Goal: Information Seeking & Learning: Learn about a topic

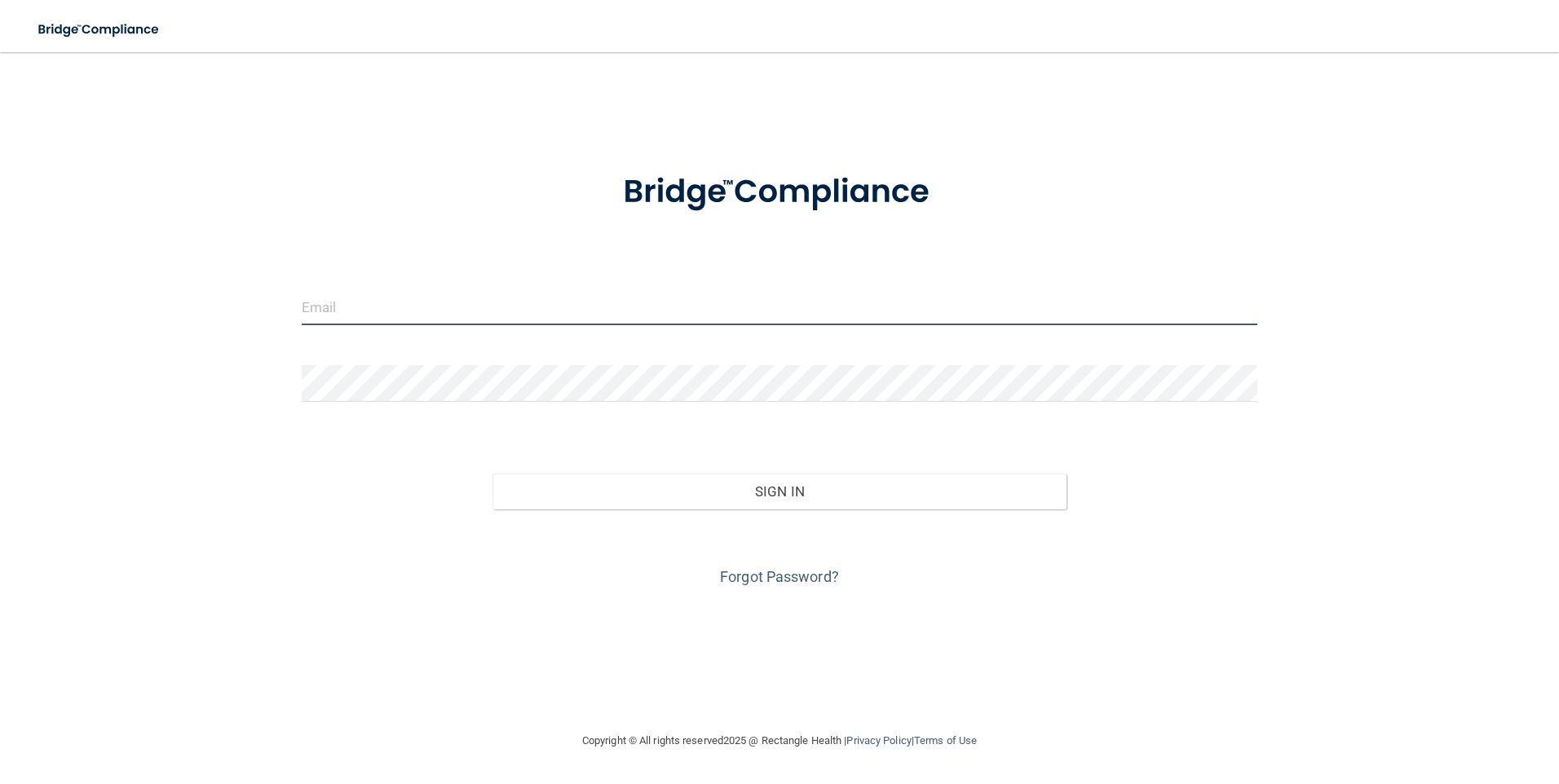
click at [459, 305] on input "email" at bounding box center [780, 306] width 957 height 36
type input "[EMAIL_ADDRESS][PERSON_NAME][DOMAIN_NAME]"
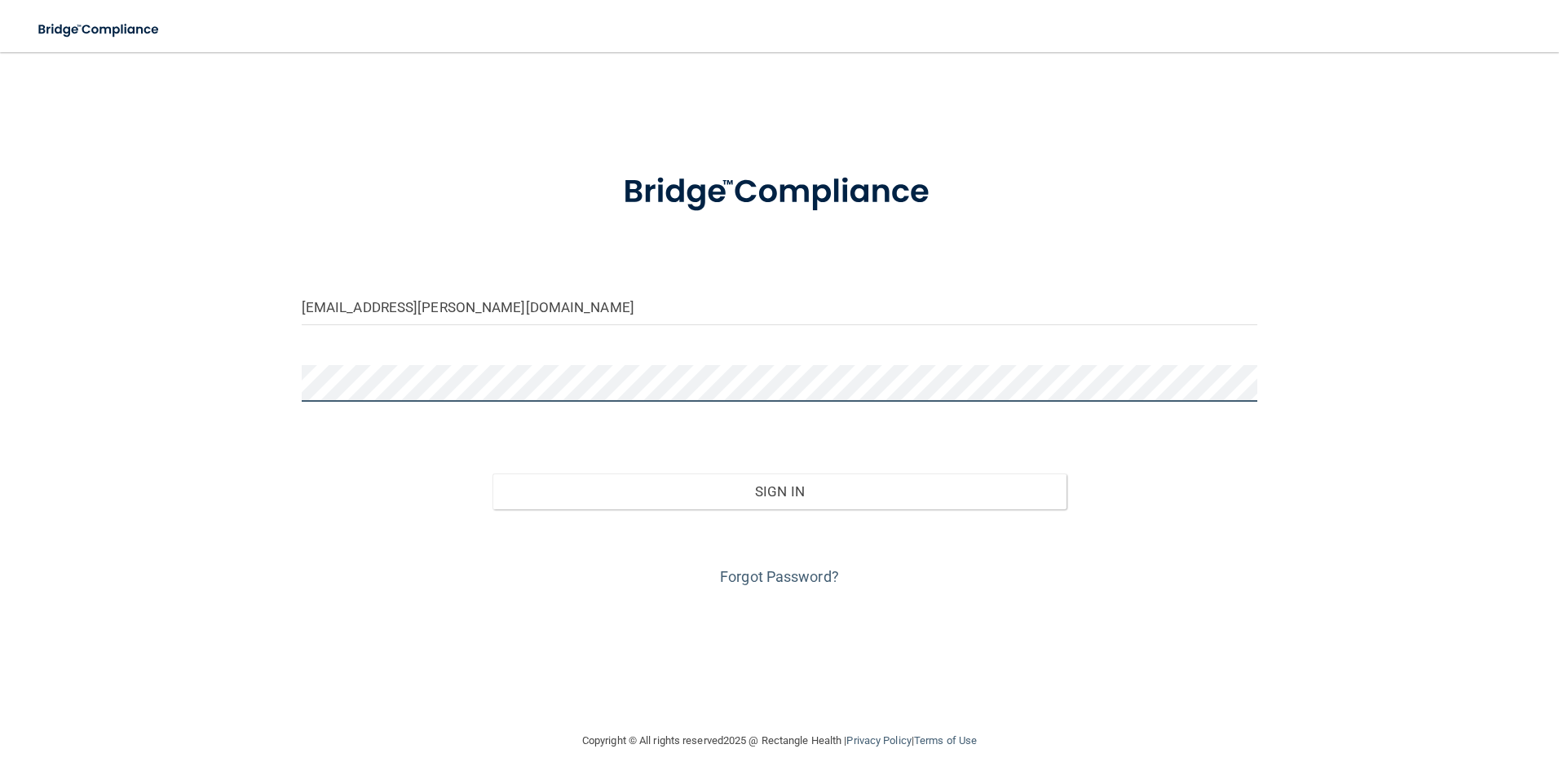
click at [492, 474] on button "Sign In" at bounding box center [779, 491] width 574 height 35
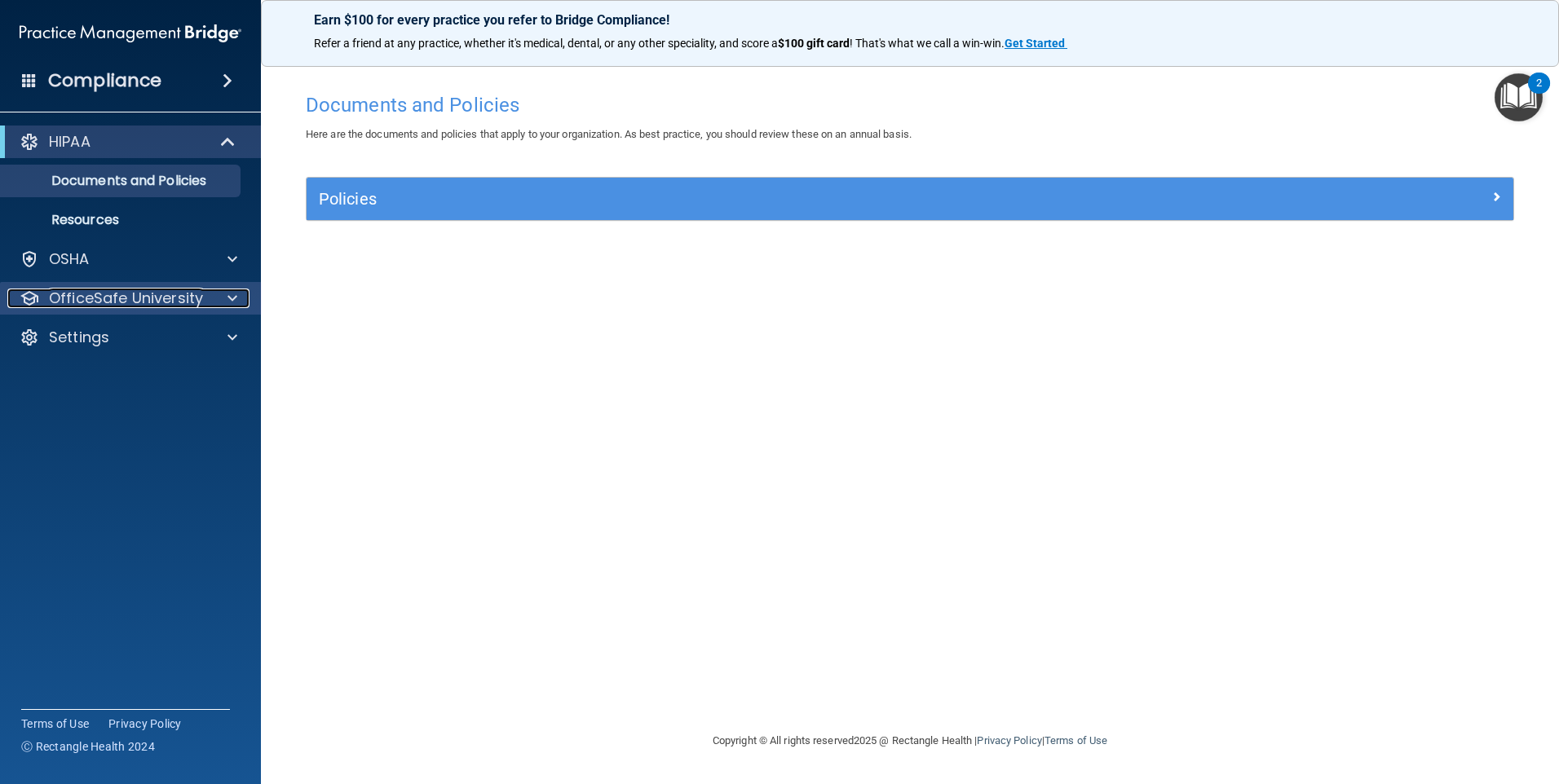
click at [221, 300] on div at bounding box center [230, 298] width 41 height 20
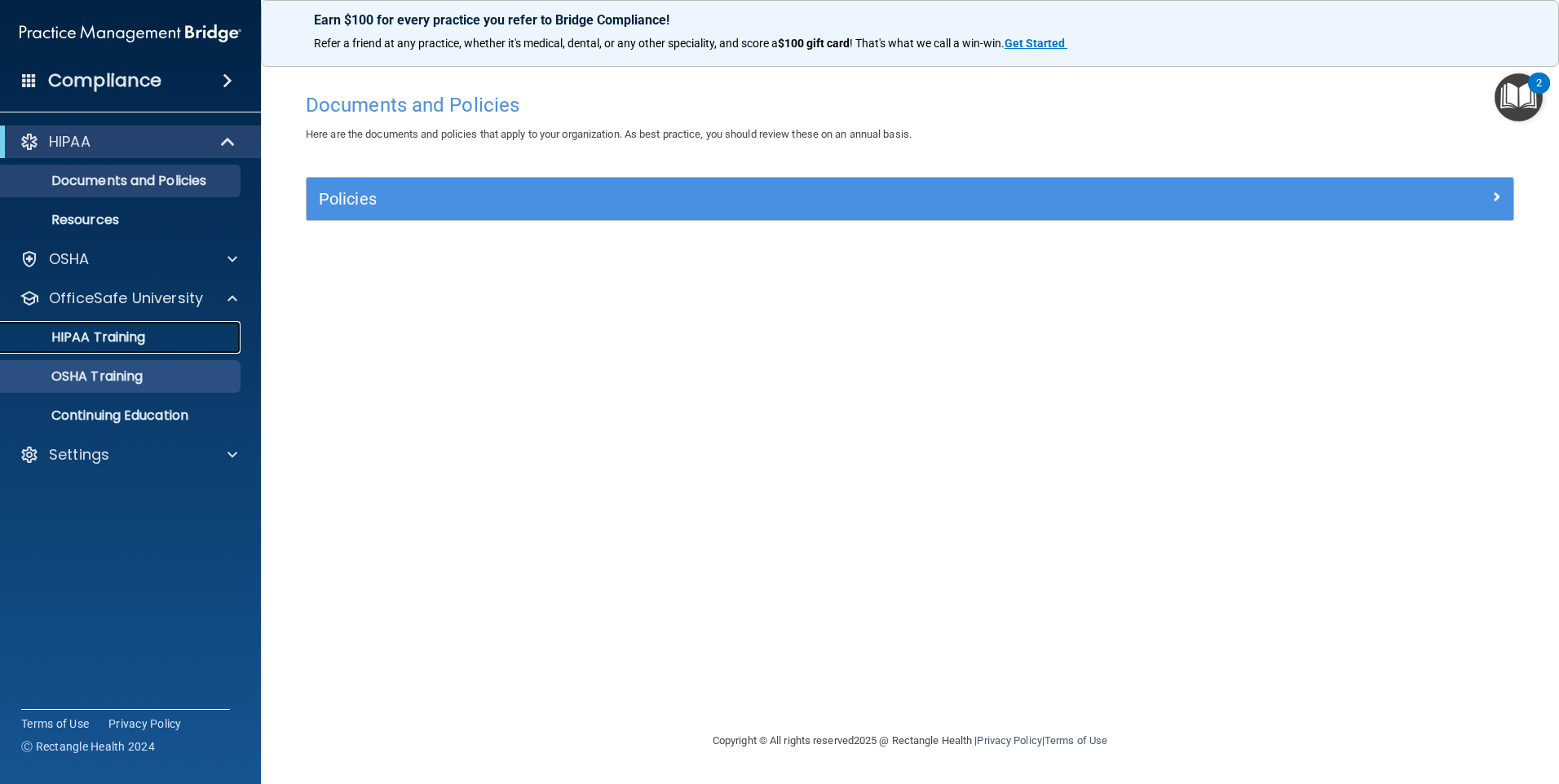
click at [166, 341] on div "HIPAA Training" at bounding box center [122, 337] width 223 height 16
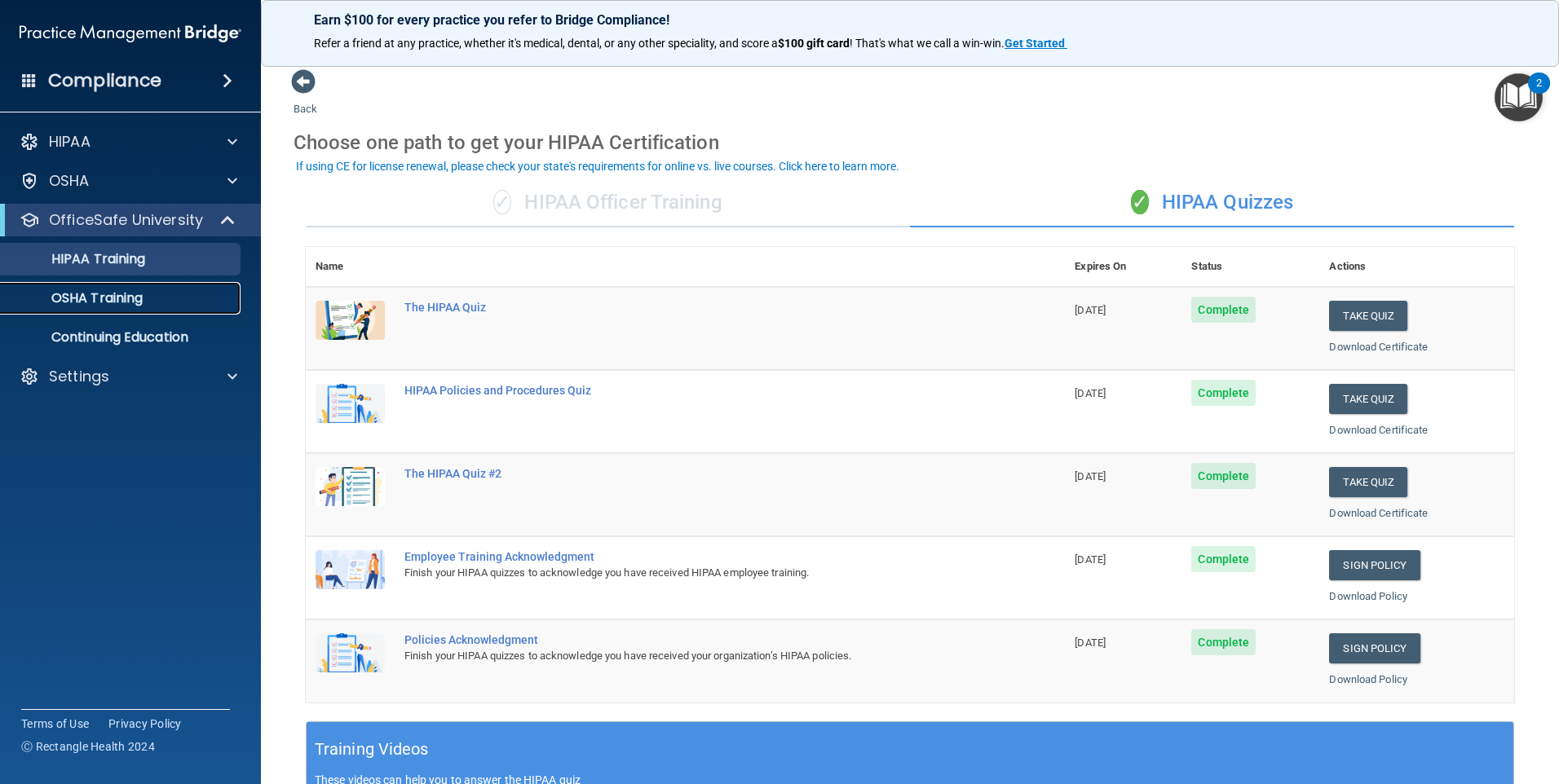
click at [117, 296] on p "OSHA Training" at bounding box center [76, 298] width 132 height 16
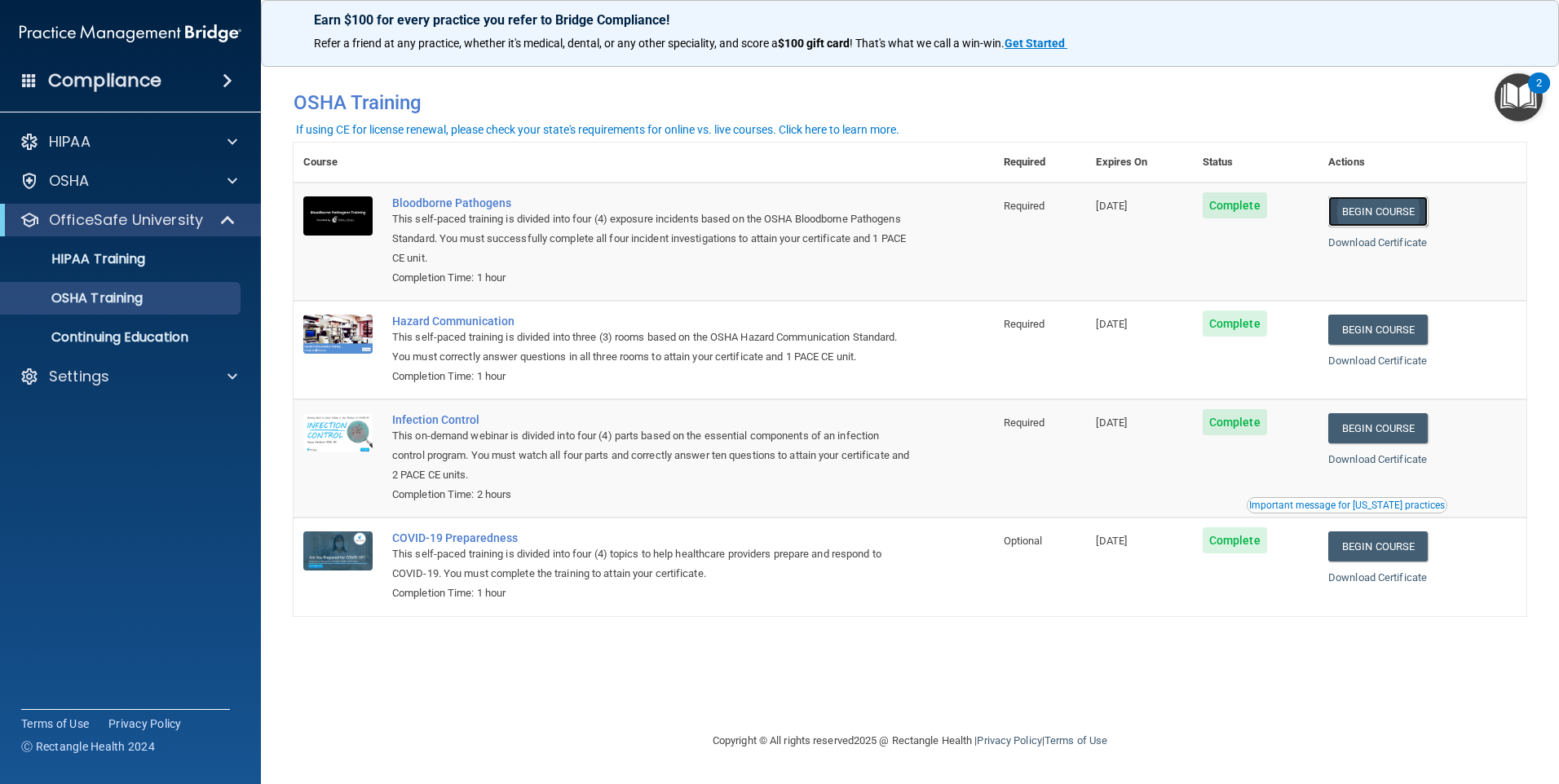
click at [1384, 197] on link "Begin Course" at bounding box center [1378, 211] width 99 height 30
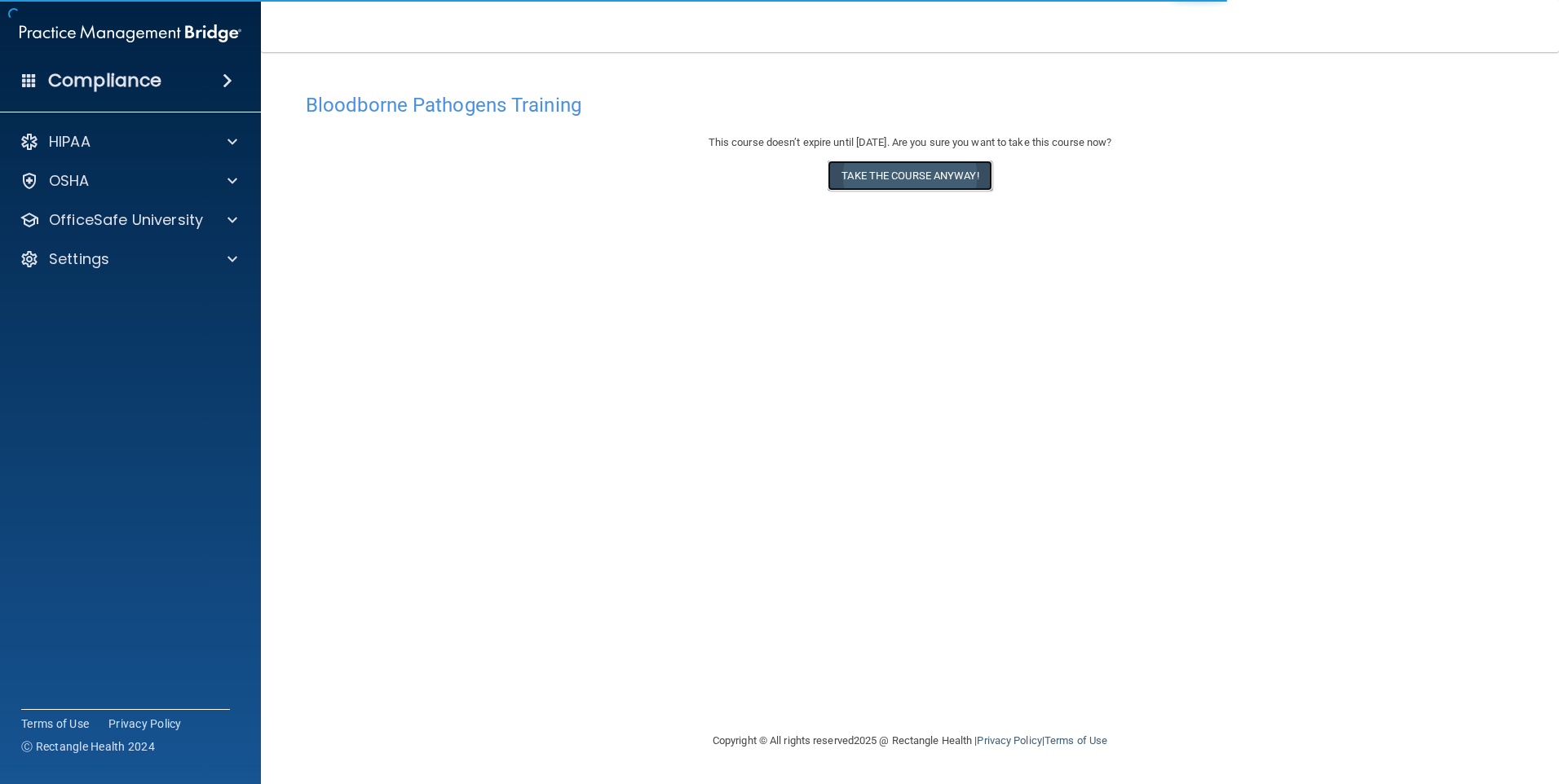
click at [860, 174] on button "Take the course anyway!" at bounding box center [909, 176] width 164 height 30
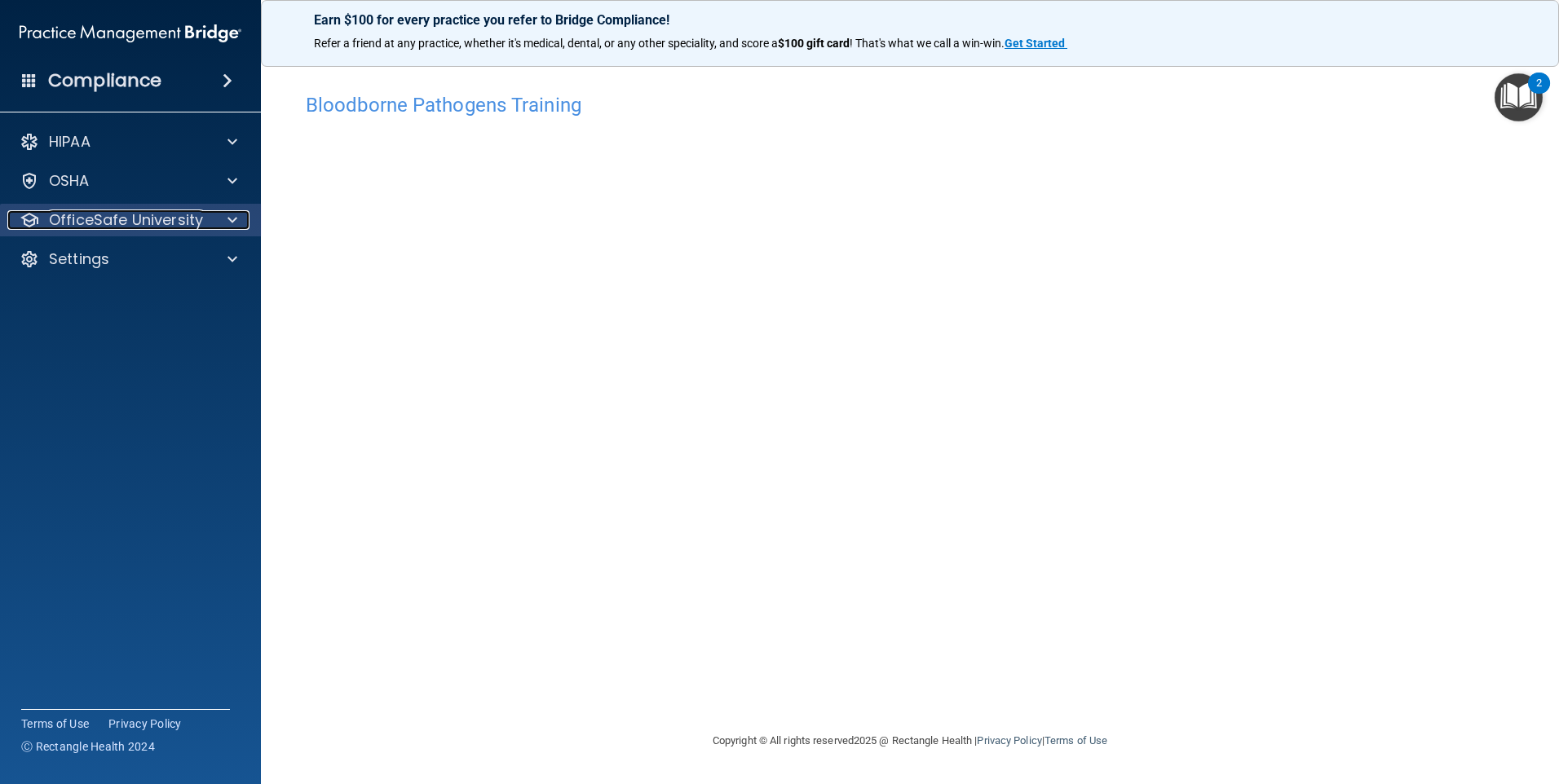
click at [224, 219] on div at bounding box center [230, 220] width 41 height 20
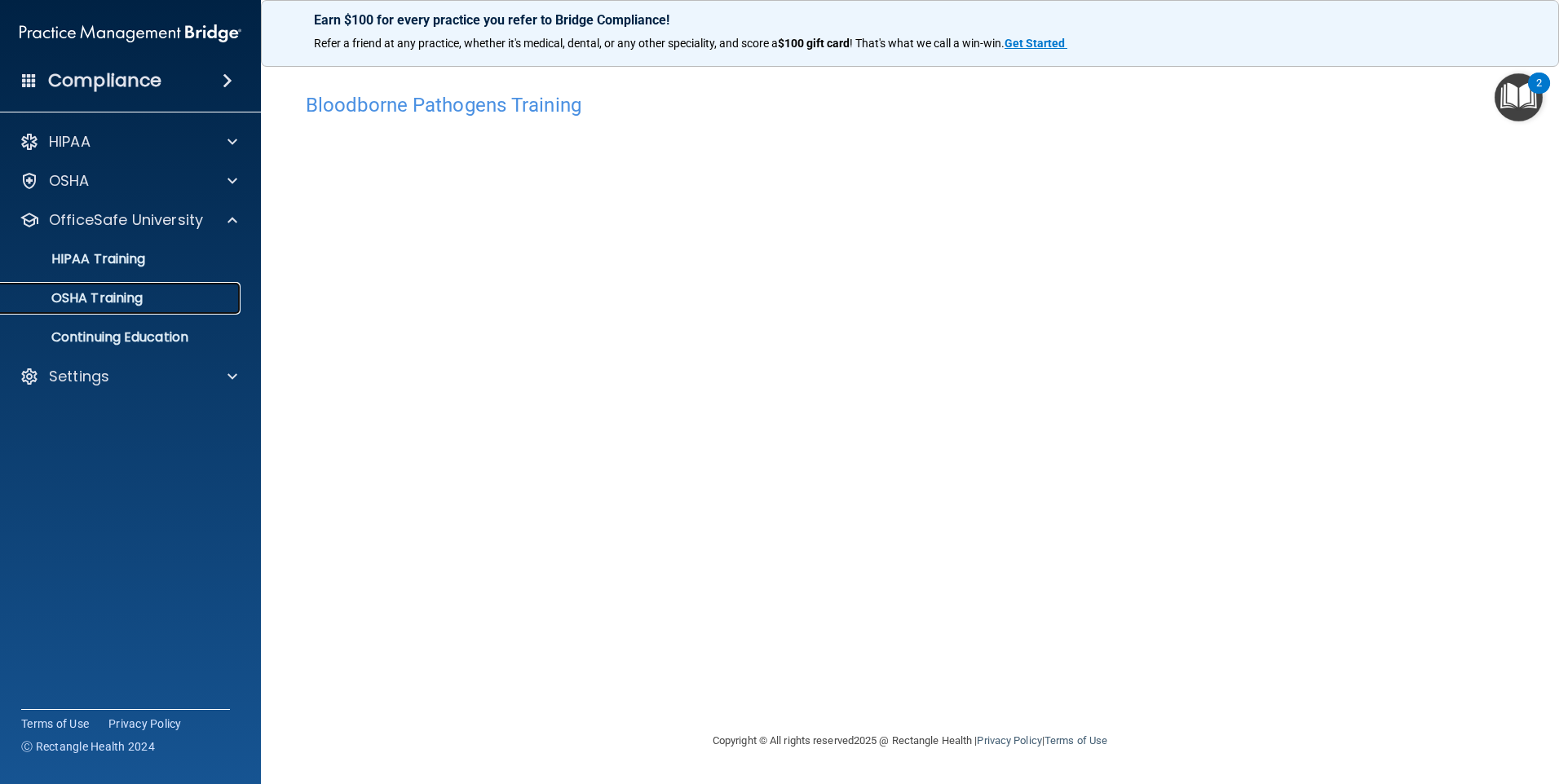
click at [113, 299] on p "OSHA Training" at bounding box center [76, 298] width 132 height 16
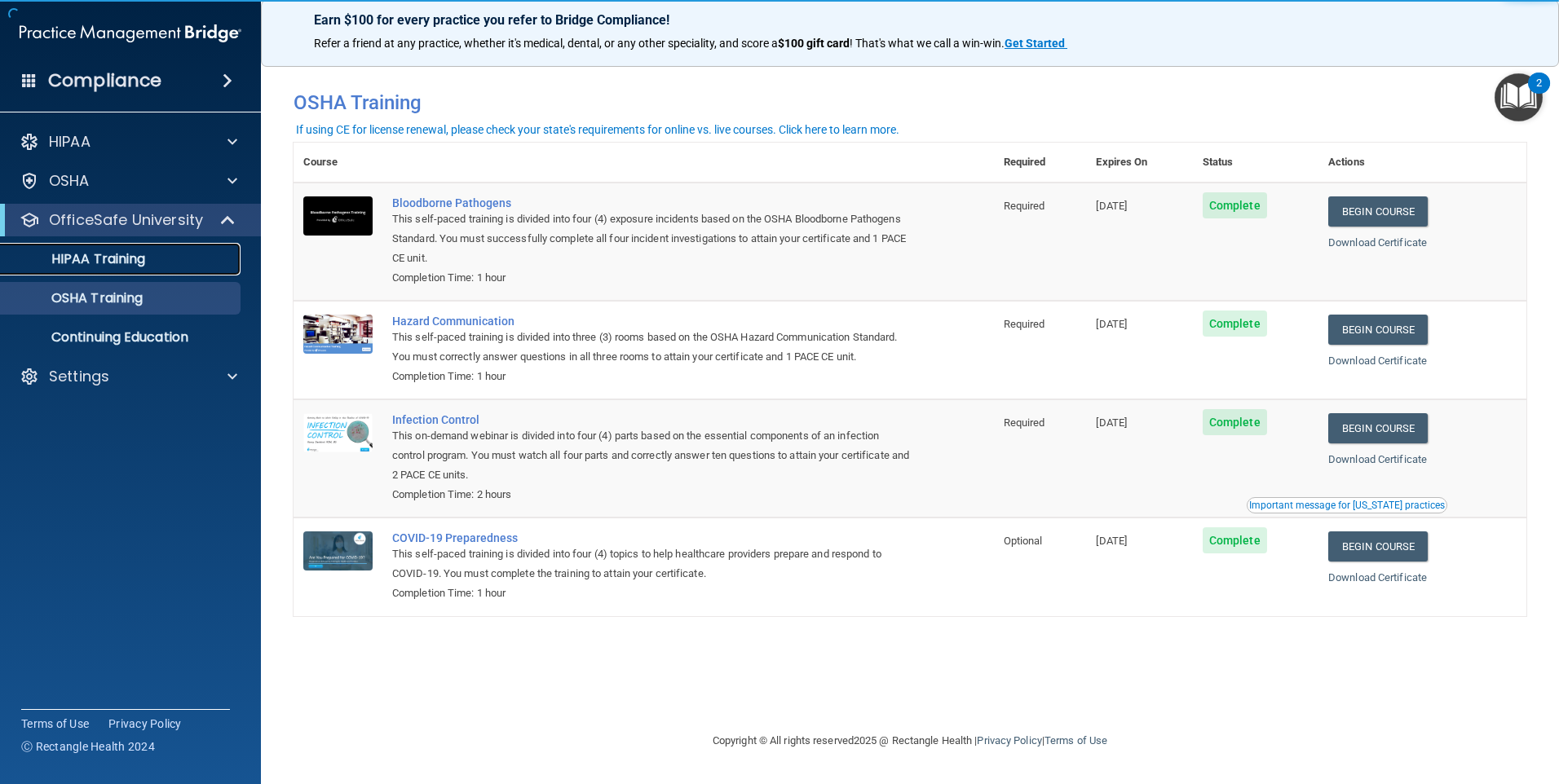
click at [105, 265] on p "HIPAA Training" at bounding box center [78, 259] width 135 height 16
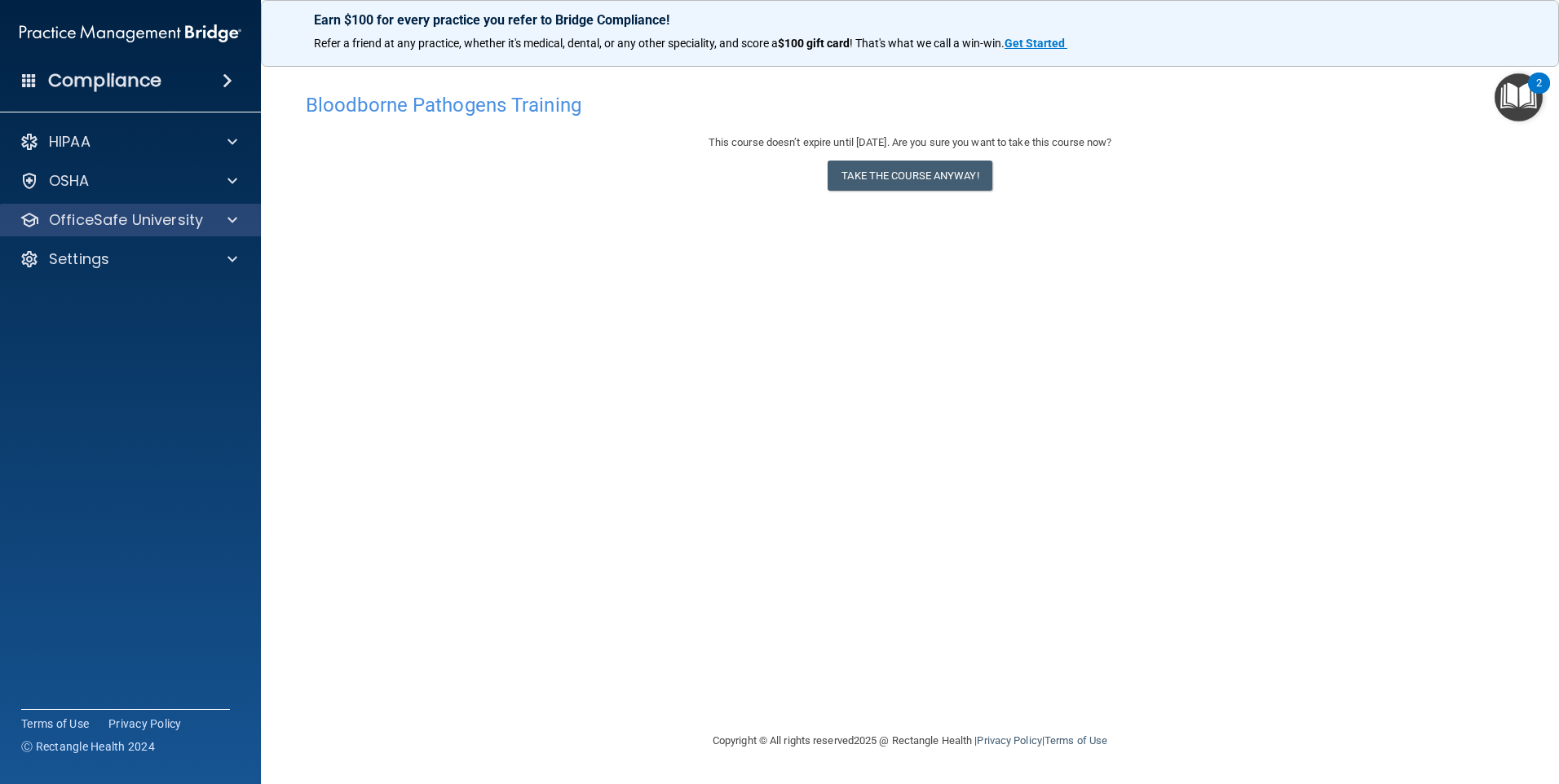
click at [235, 208] on div "OfficeSafe University" at bounding box center [130, 220] width 262 height 33
click at [231, 212] on span at bounding box center [232, 220] width 10 height 20
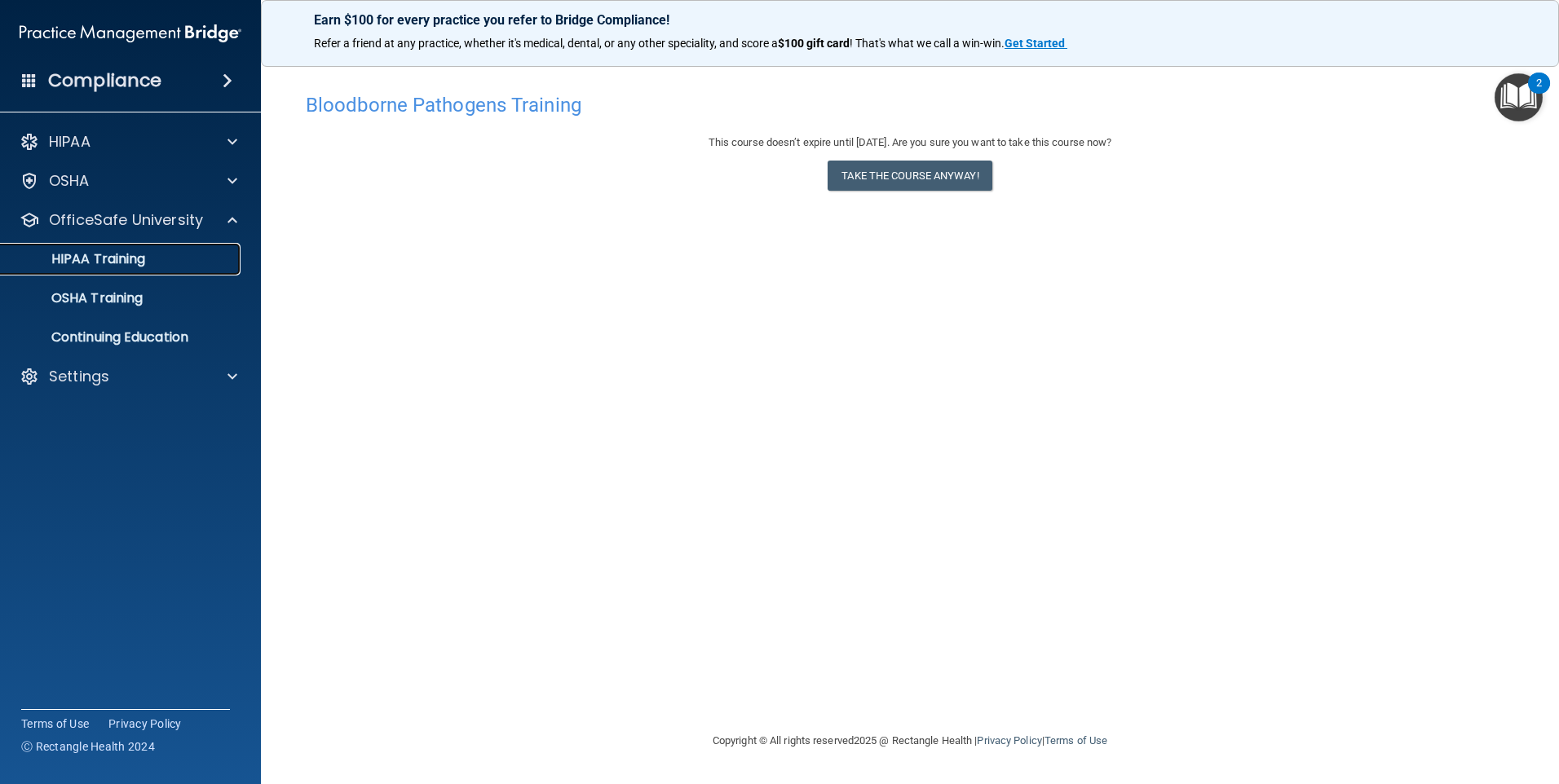
click at [130, 264] on p "HIPAA Training" at bounding box center [78, 259] width 135 height 16
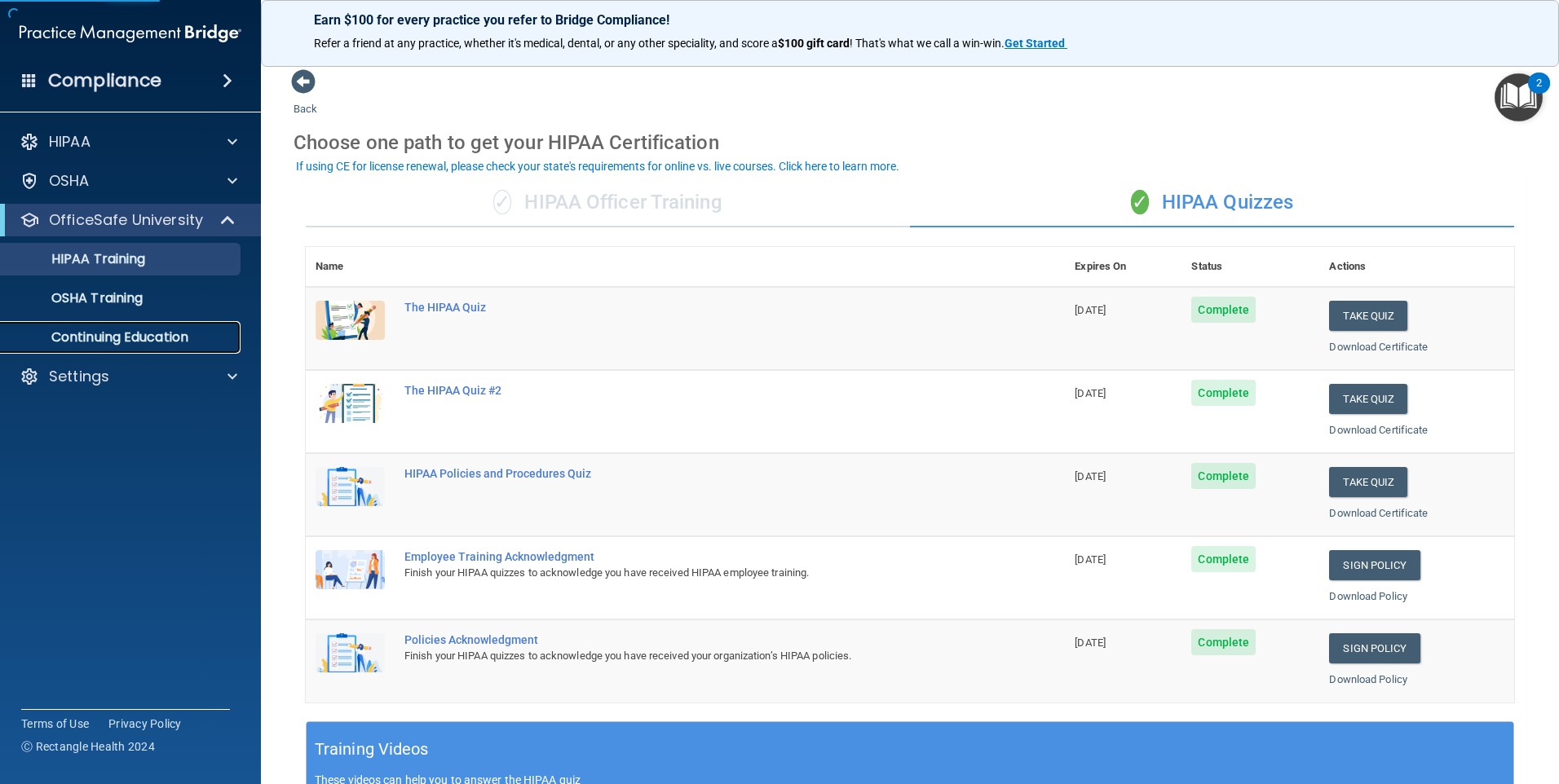
click at [150, 325] on link "Continuing Education" at bounding box center [112, 337] width 256 height 33
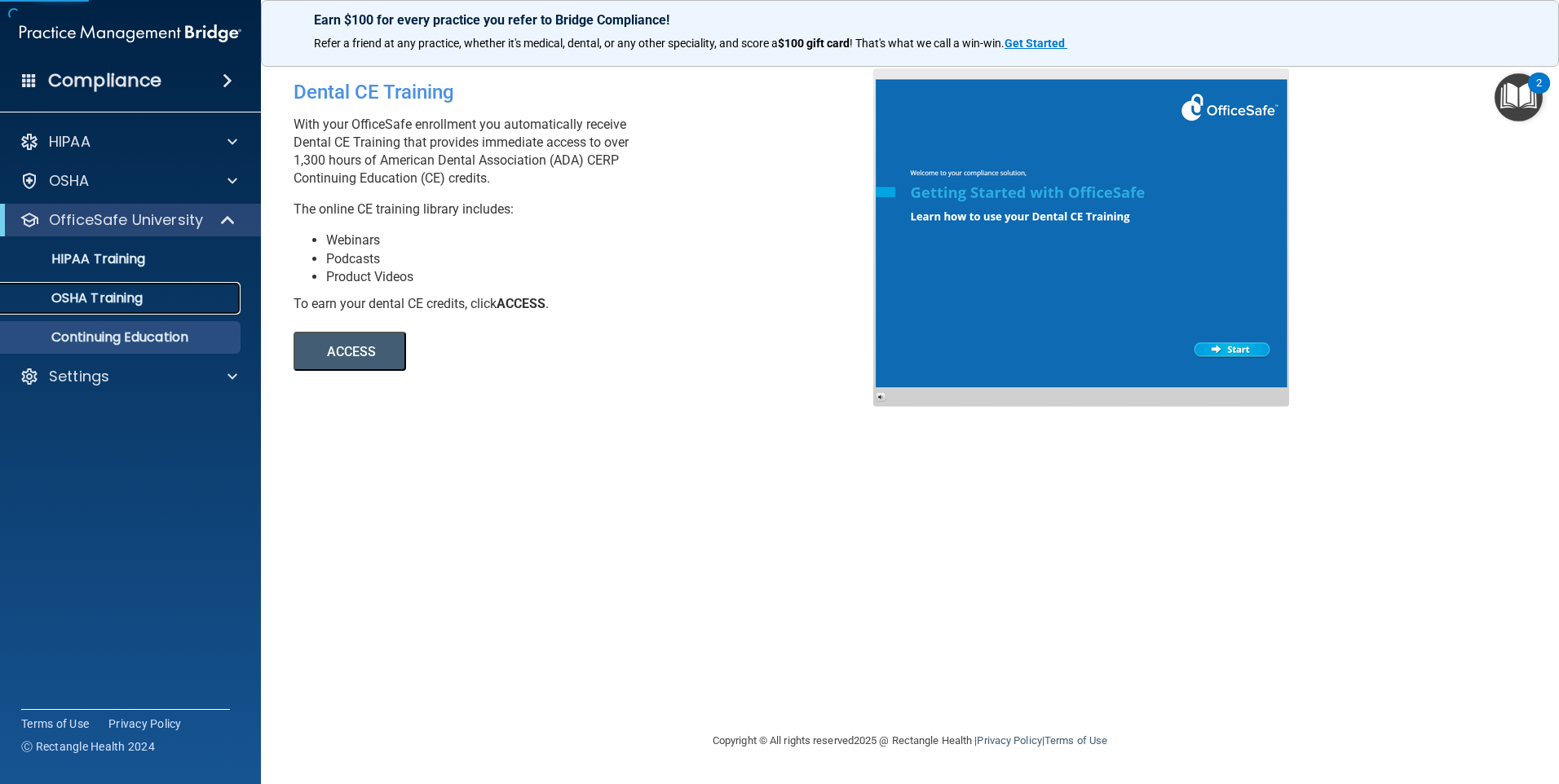
click at [146, 308] on link "OSHA Training" at bounding box center [112, 298] width 256 height 33
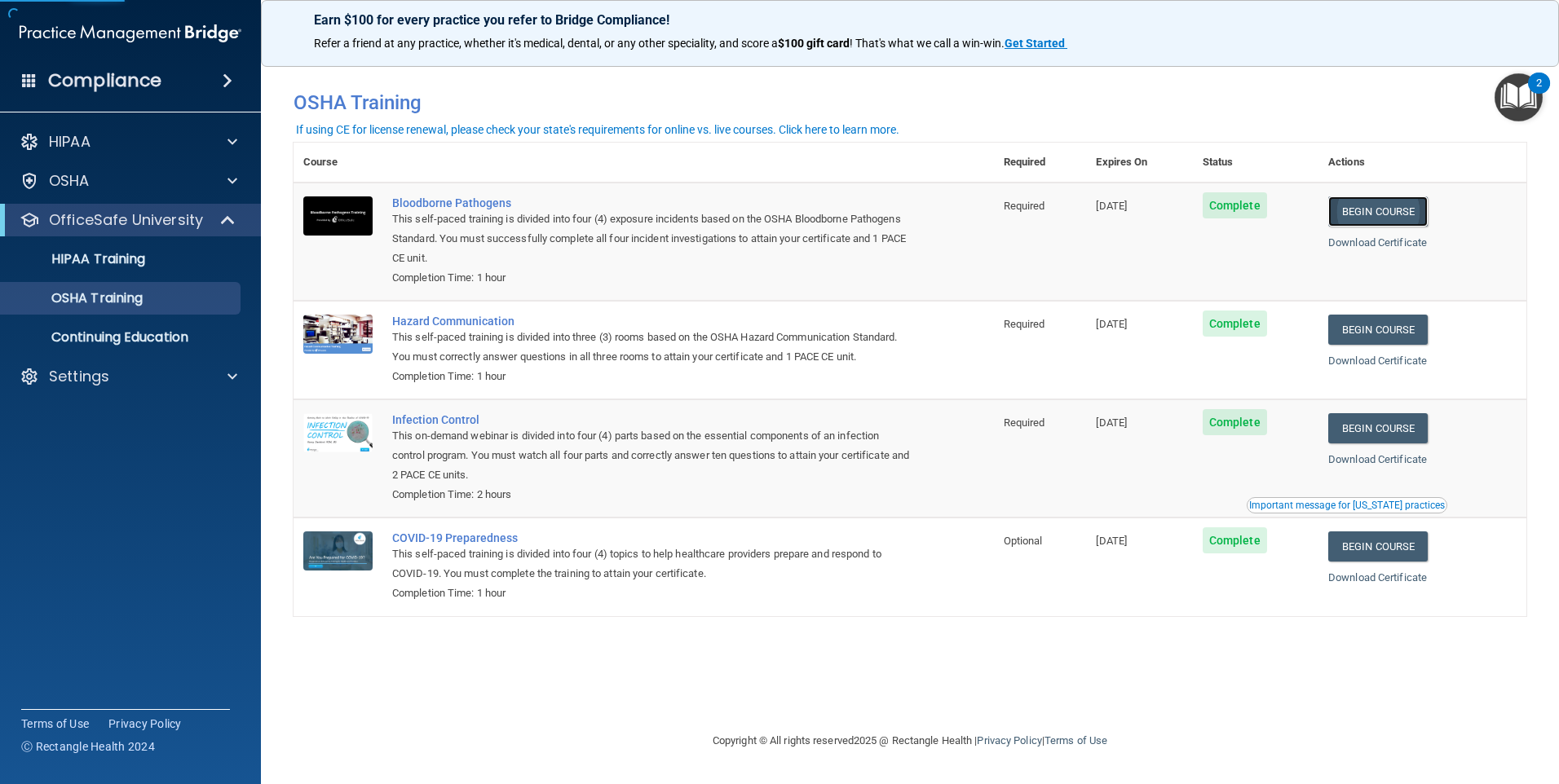
click at [1393, 220] on link "Begin Course" at bounding box center [1378, 211] width 99 height 30
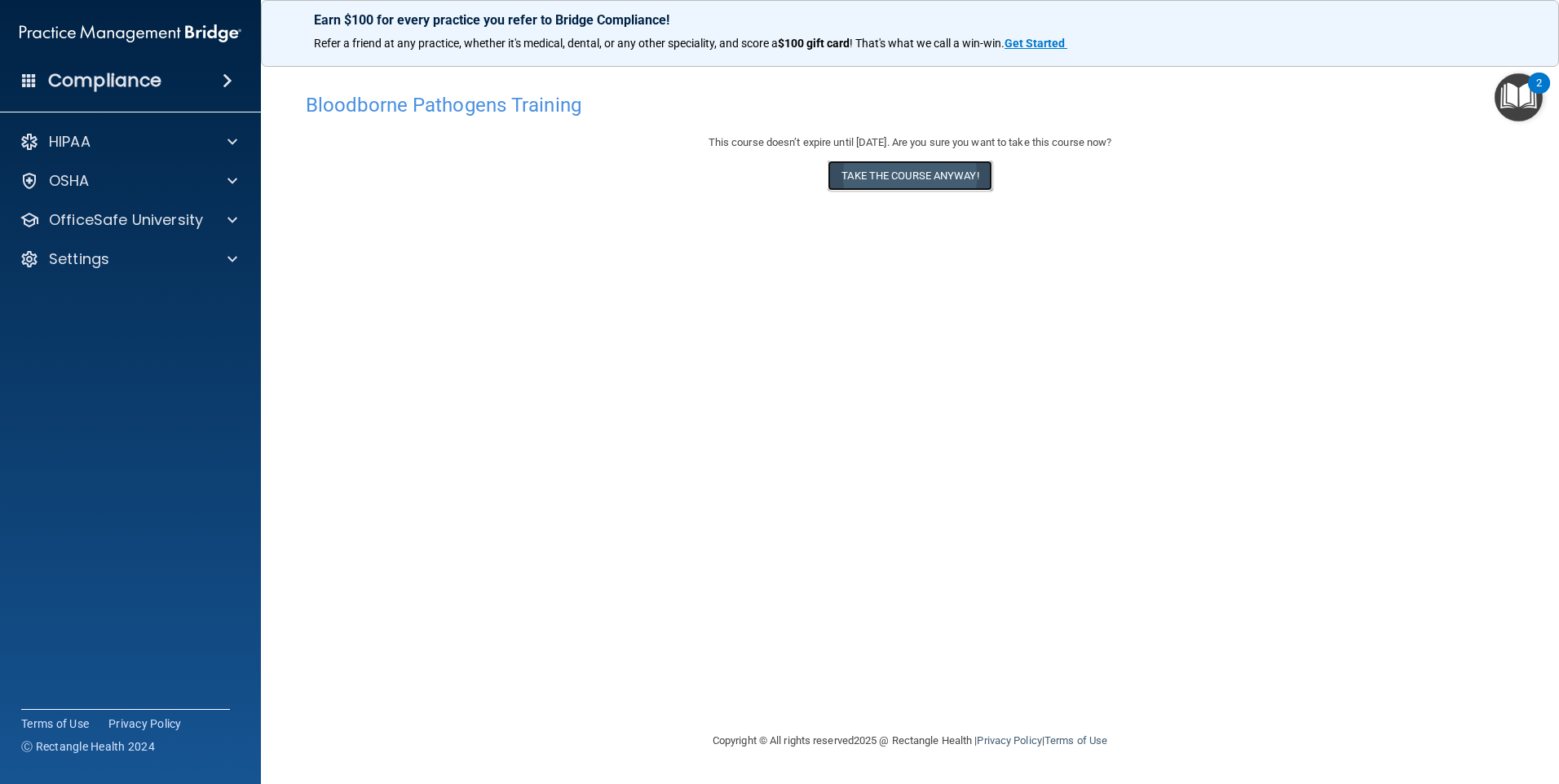
click at [853, 171] on button "Take the course anyway!" at bounding box center [909, 176] width 164 height 30
